Goal: Task Accomplishment & Management: Manage account settings

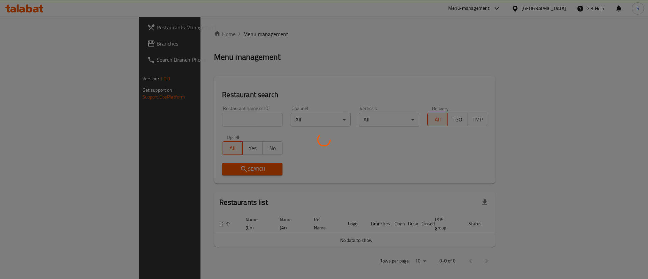
click at [182, 121] on div at bounding box center [324, 139] width 648 height 279
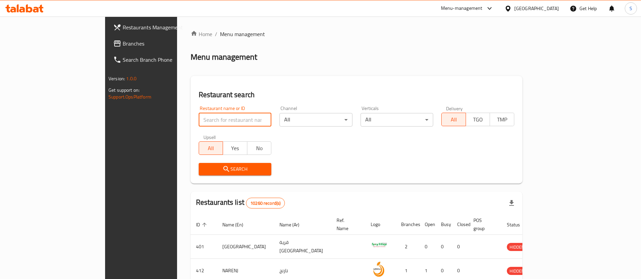
click at [199, 123] on input "search" at bounding box center [235, 120] width 73 height 14
click button "Search" at bounding box center [235, 169] width 73 height 12
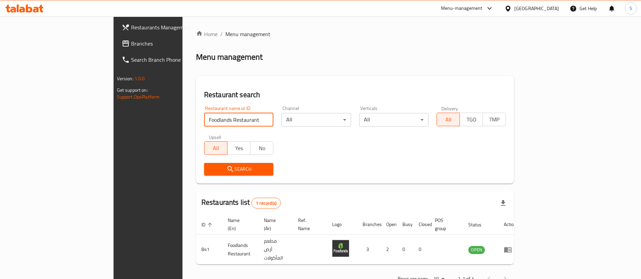
scroll to position [9, 0]
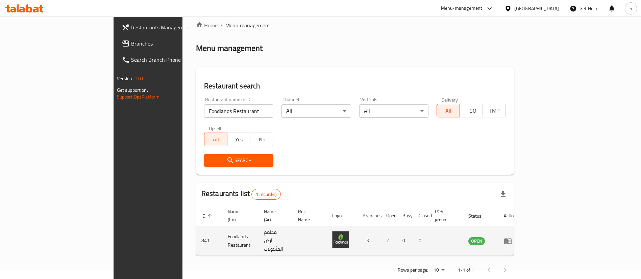
click at [196, 232] on td "841" at bounding box center [209, 241] width 26 height 30
copy td "841"
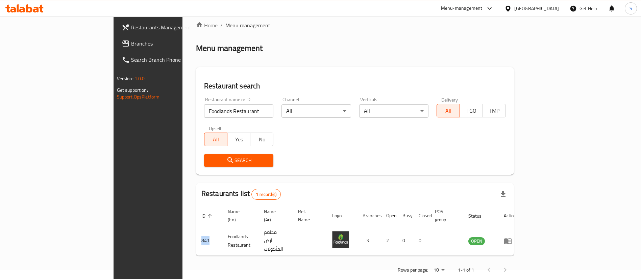
copy td "841"
click at [204, 107] on input "Foodlands Restaurant" at bounding box center [238, 111] width 69 height 14
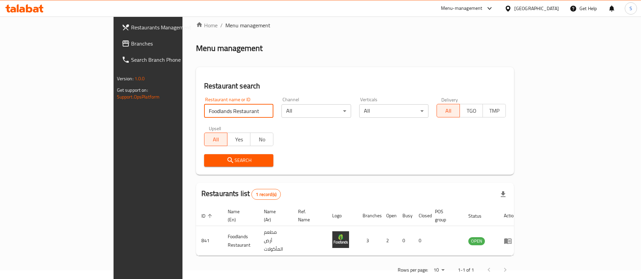
click at [204, 107] on input "Foodlands Restaurant" at bounding box center [238, 111] width 69 height 14
type input "burger king"
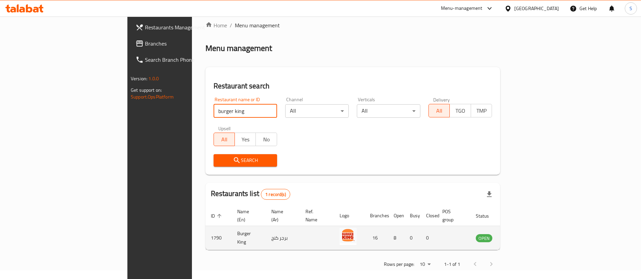
click at [205, 230] on td "1790" at bounding box center [218, 238] width 26 height 24
copy td "1790"
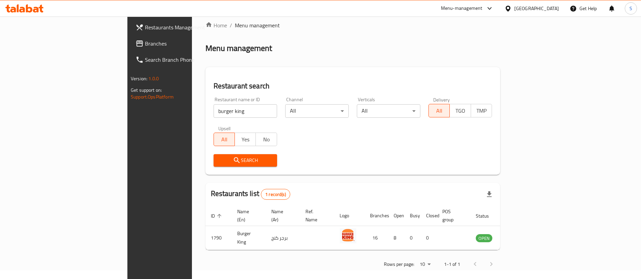
click at [496, 13] on div "Menu-management" at bounding box center [466, 8] width 63 height 16
click at [482, 11] on div "Menu-management" at bounding box center [462, 8] width 42 height 8
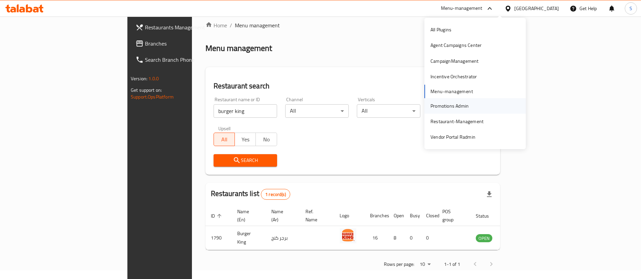
click at [467, 106] on div "Promotions Admin" at bounding box center [449, 105] width 38 height 7
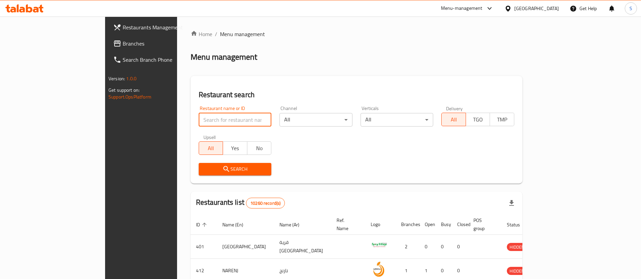
click at [204, 118] on input "search" at bounding box center [235, 120] width 73 height 14
type input "alabdalla"
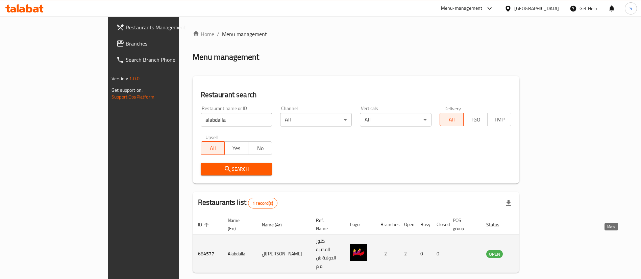
click at [530, 250] on icon "enhanced table" at bounding box center [525, 254] width 8 height 8
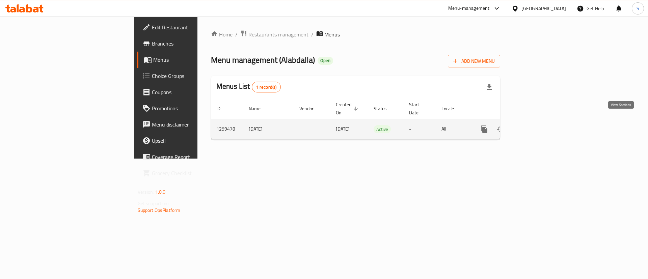
click at [537, 125] on icon "enhanced table" at bounding box center [533, 129] width 8 height 8
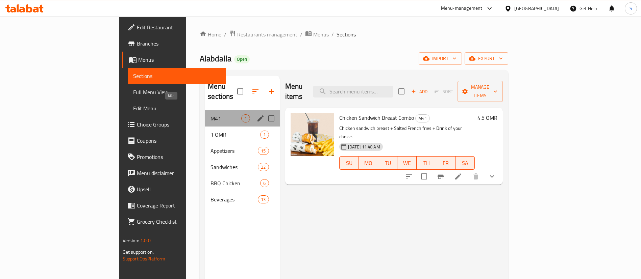
click at [210, 114] on span "M41" at bounding box center [225, 118] width 31 height 8
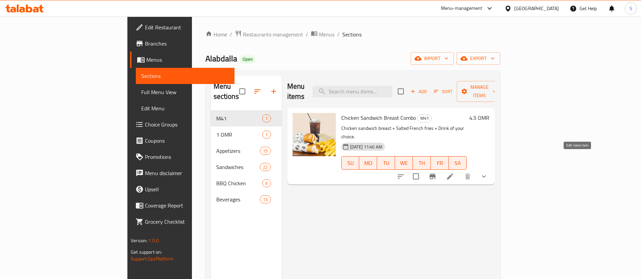
click at [454, 173] on icon at bounding box center [450, 177] width 8 height 8
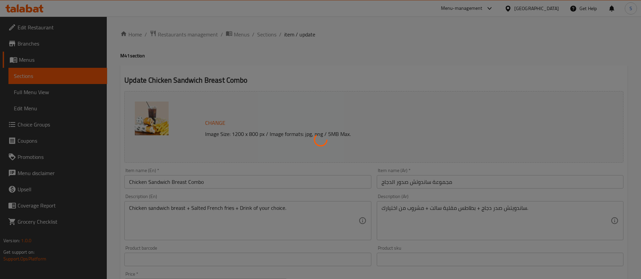
type input "اختيارك من الطبق الرئيسي:"
type input "1"
type input "اختيارك من الطبق الجانبي 1"
type input "1"
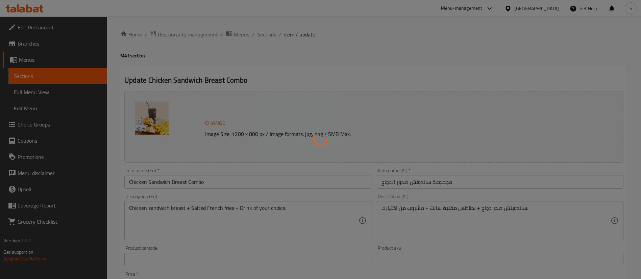
type input "1"
type input "اختيارك من المشروبات"
type input "1"
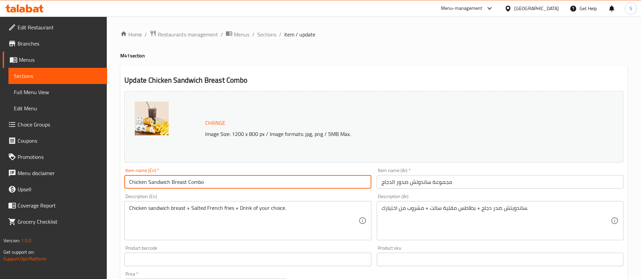
click at [177, 183] on input "Chicken Sandwich Breast Combo" at bounding box center [247, 182] width 247 height 14
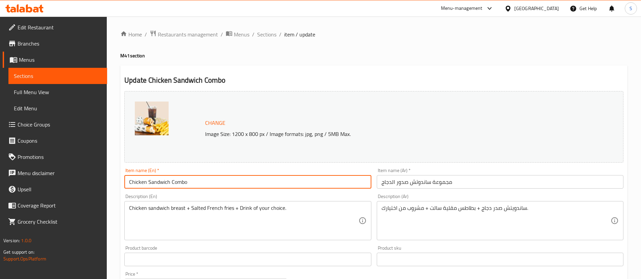
type input "Chicken Sandwich Combo"
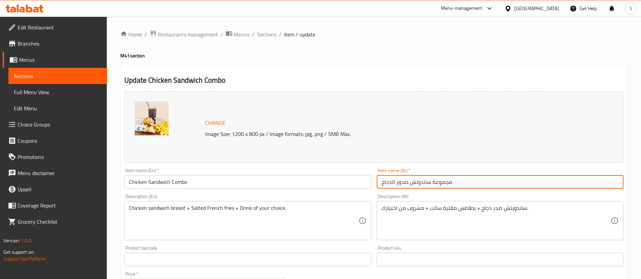
drag, startPoint x: 410, startPoint y: 181, endPoint x: 395, endPoint y: 184, distance: 14.4
click at [395, 184] on input "مجموعة ساندوتش صدور الدجاج" at bounding box center [500, 182] width 247 height 14
drag, startPoint x: 416, startPoint y: 182, endPoint x: 420, endPoint y: 182, distance: 3.7
click at [420, 182] on input "مجموعة ساندوتش الدجاج" at bounding box center [500, 182] width 247 height 14
click at [423, 182] on input "مجموعة ساندوتش الدجاج" at bounding box center [500, 182] width 247 height 14
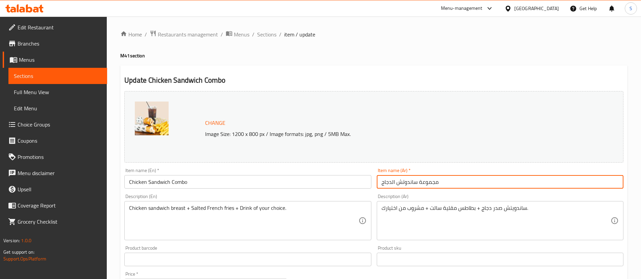
drag, startPoint x: 419, startPoint y: 183, endPoint x: 439, endPoint y: 185, distance: 20.4
click at [439, 185] on input "مجموعة ساندوتش الدجاج" at bounding box center [500, 182] width 247 height 14
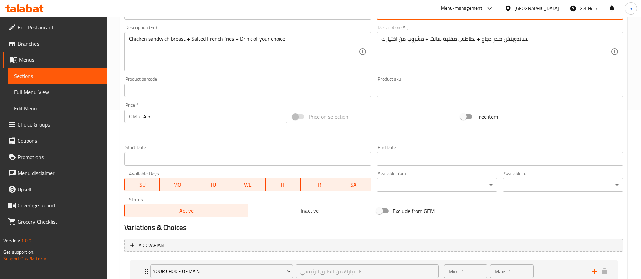
scroll to position [170, 0]
type input "كومبو ساندوتش الدجاج"
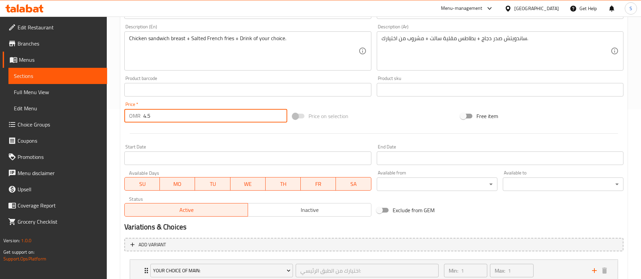
click at [229, 114] on input "4.5" at bounding box center [215, 116] width 144 height 14
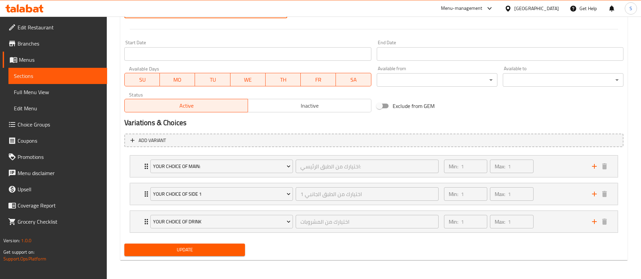
type input "4.6"
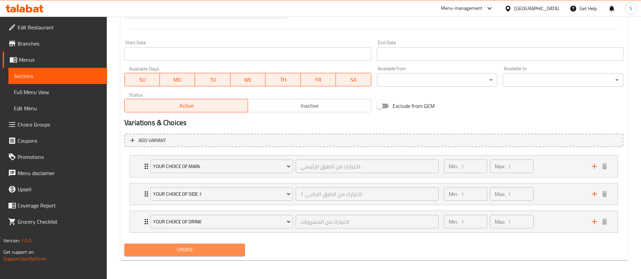
click at [197, 251] on span "Update" at bounding box center [185, 250] width 110 height 8
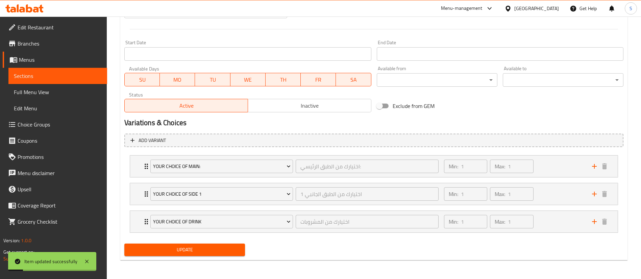
scroll to position [0, 0]
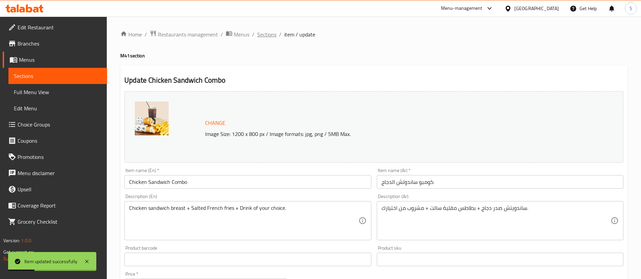
click at [268, 31] on span "Sections" at bounding box center [266, 34] width 19 height 8
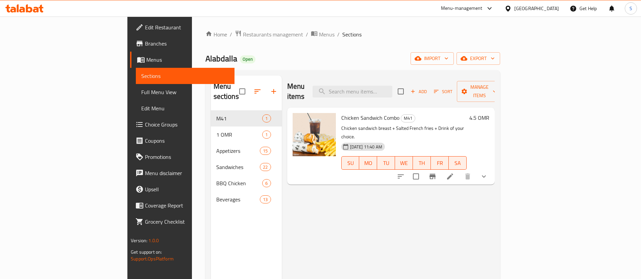
click at [489, 113] on h6 "4.5 OMR" at bounding box center [479, 117] width 20 height 9
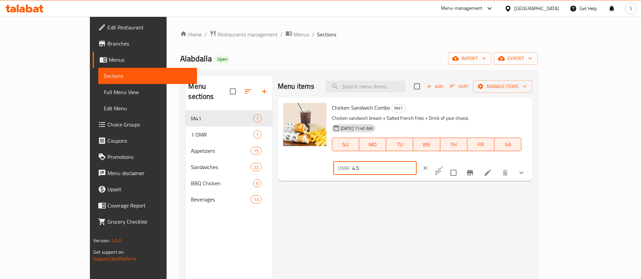
click at [416, 161] on input "4.5" at bounding box center [384, 168] width 65 height 14
type input "4.6"
click at [443, 165] on icon "ok" at bounding box center [440, 168] width 7 height 7
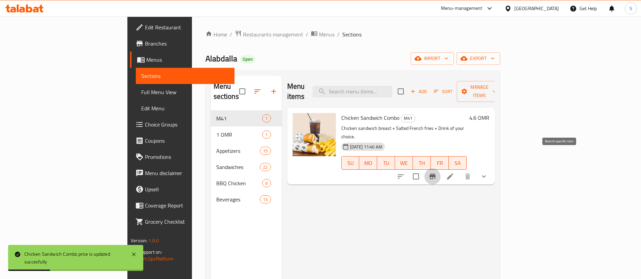
click at [440, 169] on button "Branch-specific-item" at bounding box center [432, 177] width 16 height 16
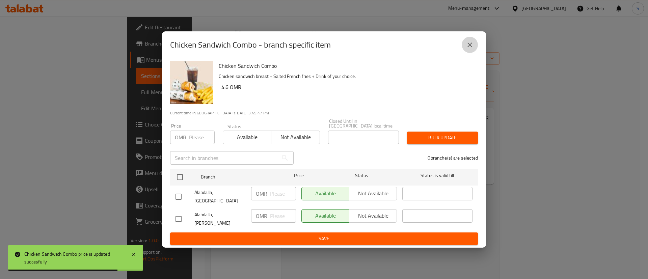
click at [470, 49] on icon "close" at bounding box center [470, 45] width 8 height 8
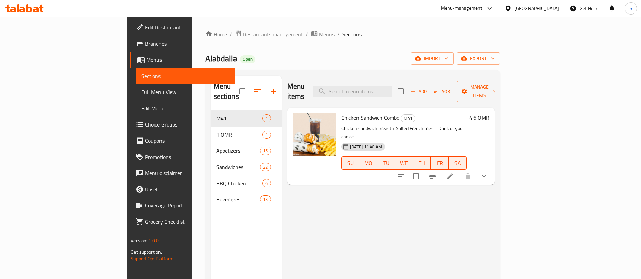
click at [243, 35] on span "Restaurants management" at bounding box center [273, 34] width 60 height 8
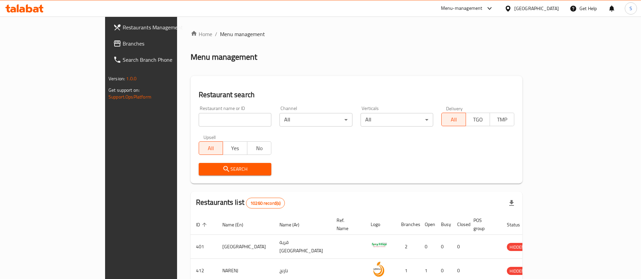
click at [482, 10] on div "Menu-management" at bounding box center [462, 8] width 42 height 8
click at [217, 86] on div "Restaurant search Restaurant name or ID Restaurant name or ID Channel All ​ Ver…" at bounding box center [356, 130] width 332 height 108
click at [522, 65] on div "Home / Menu management Menu management Restaurant search Restaurant name or ID …" at bounding box center [356, 246] width 332 height 432
click at [217, 117] on input "search" at bounding box center [235, 120] width 73 height 14
